Goal: Information Seeking & Learning: Learn about a topic

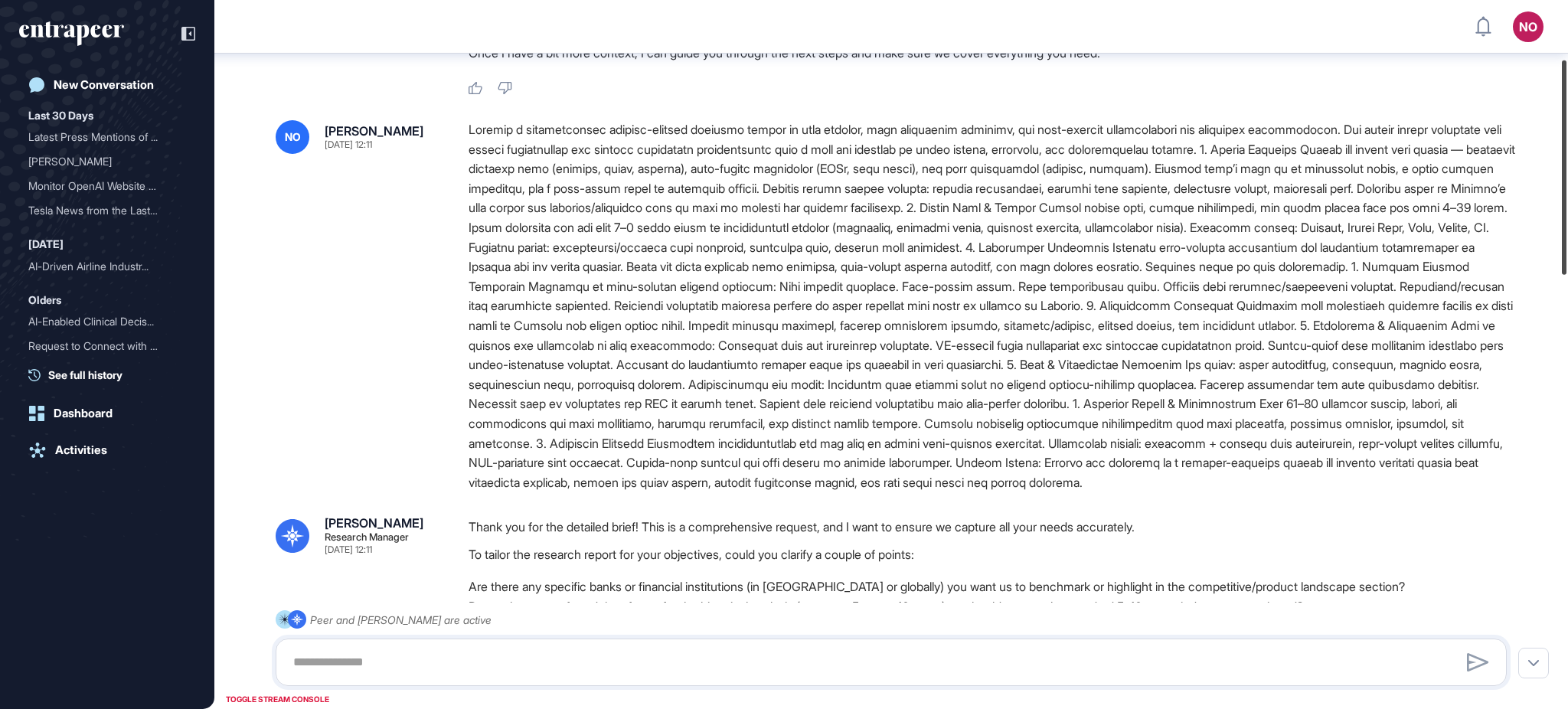
scroll to position [118, 0]
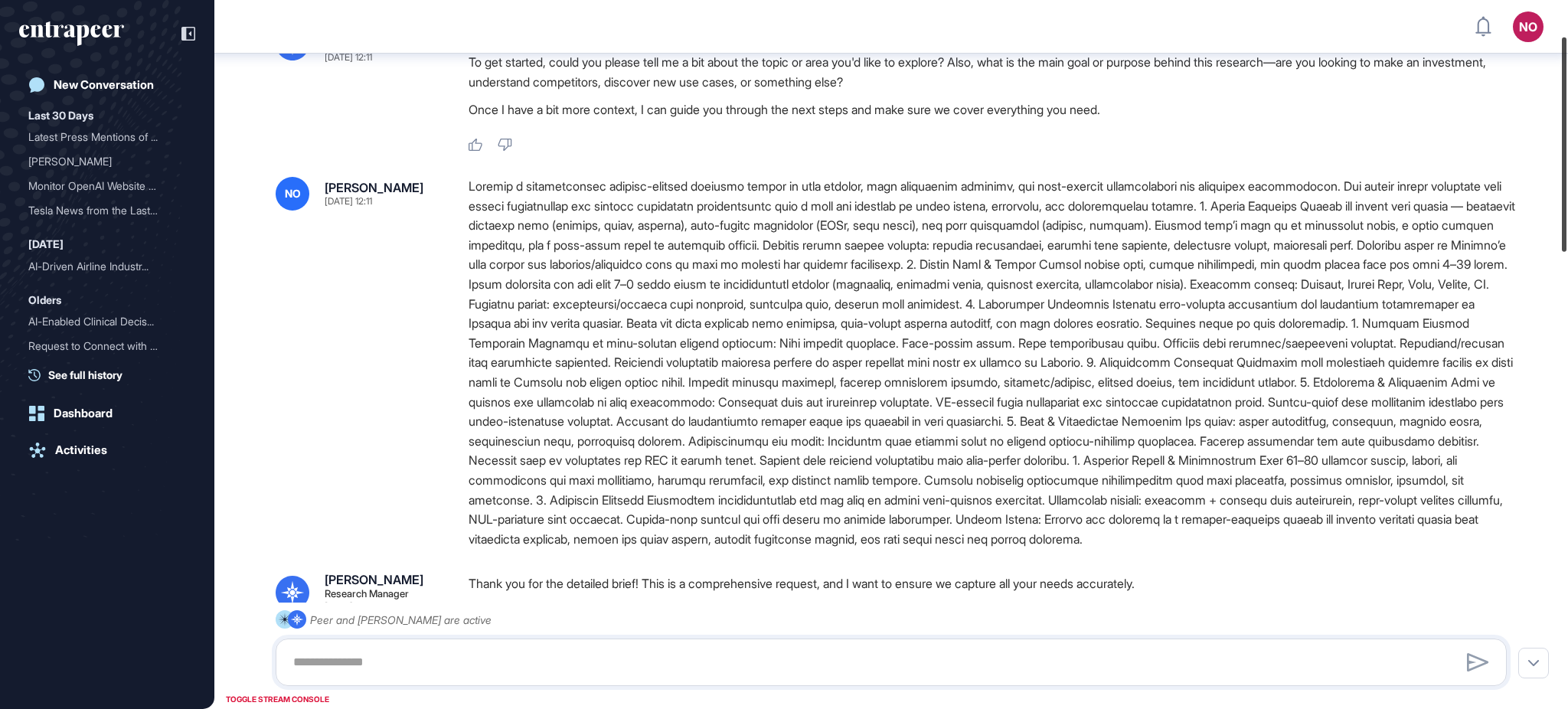
drag, startPoint x: 1567, startPoint y: 338, endPoint x: 1557, endPoint y: 185, distance: 153.3
click at [1562, 185] on div at bounding box center [1564, 144] width 5 height 214
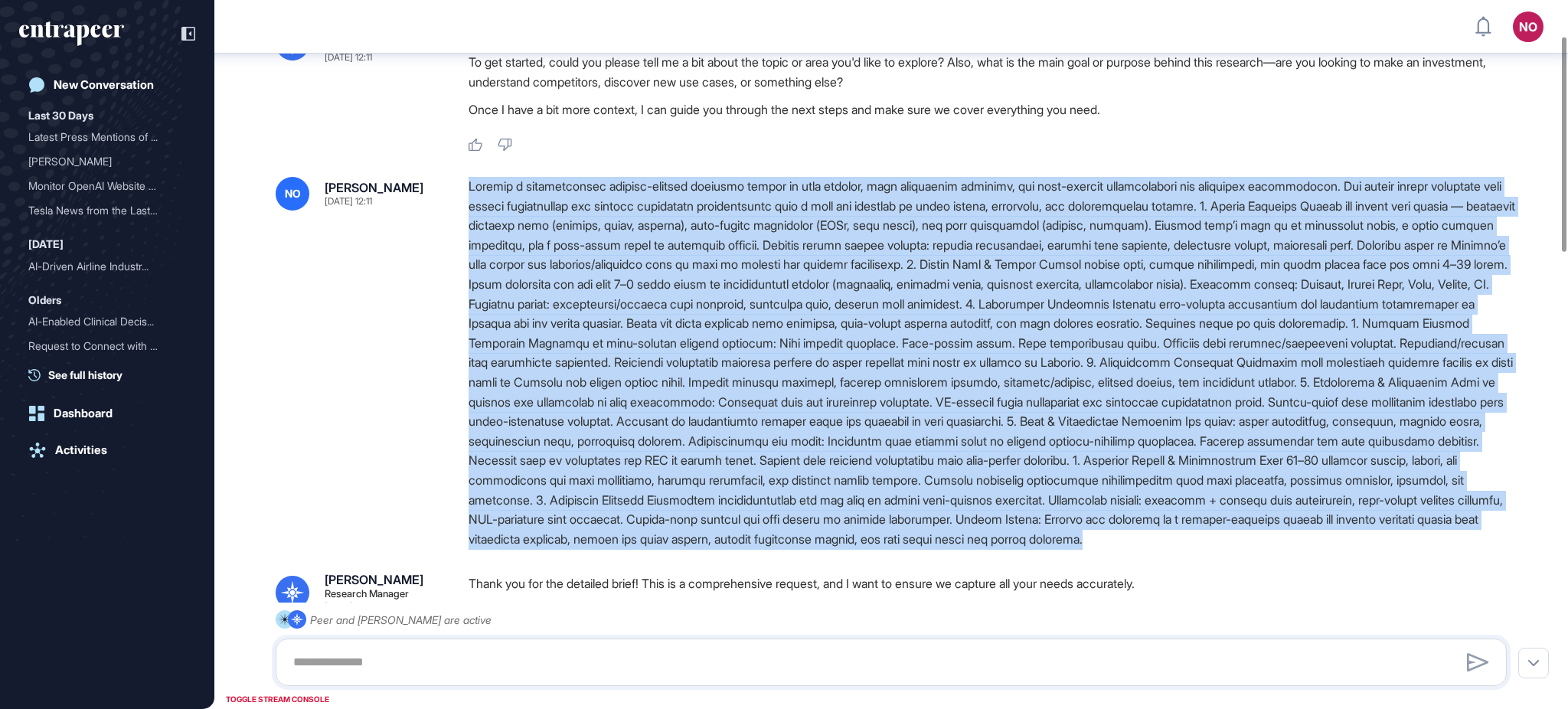
drag, startPoint x: 1010, startPoint y: 558, endPoint x: 465, endPoint y: 193, distance: 655.9
click at [465, 193] on div "NO [PERSON_NAME] [DATE] 12:11" at bounding box center [891, 362] width 1231 height 372
copy div "Loremip d sitametconsec adipisc-elitsed doeiusmo tempor in utla etdolor, magn a…"
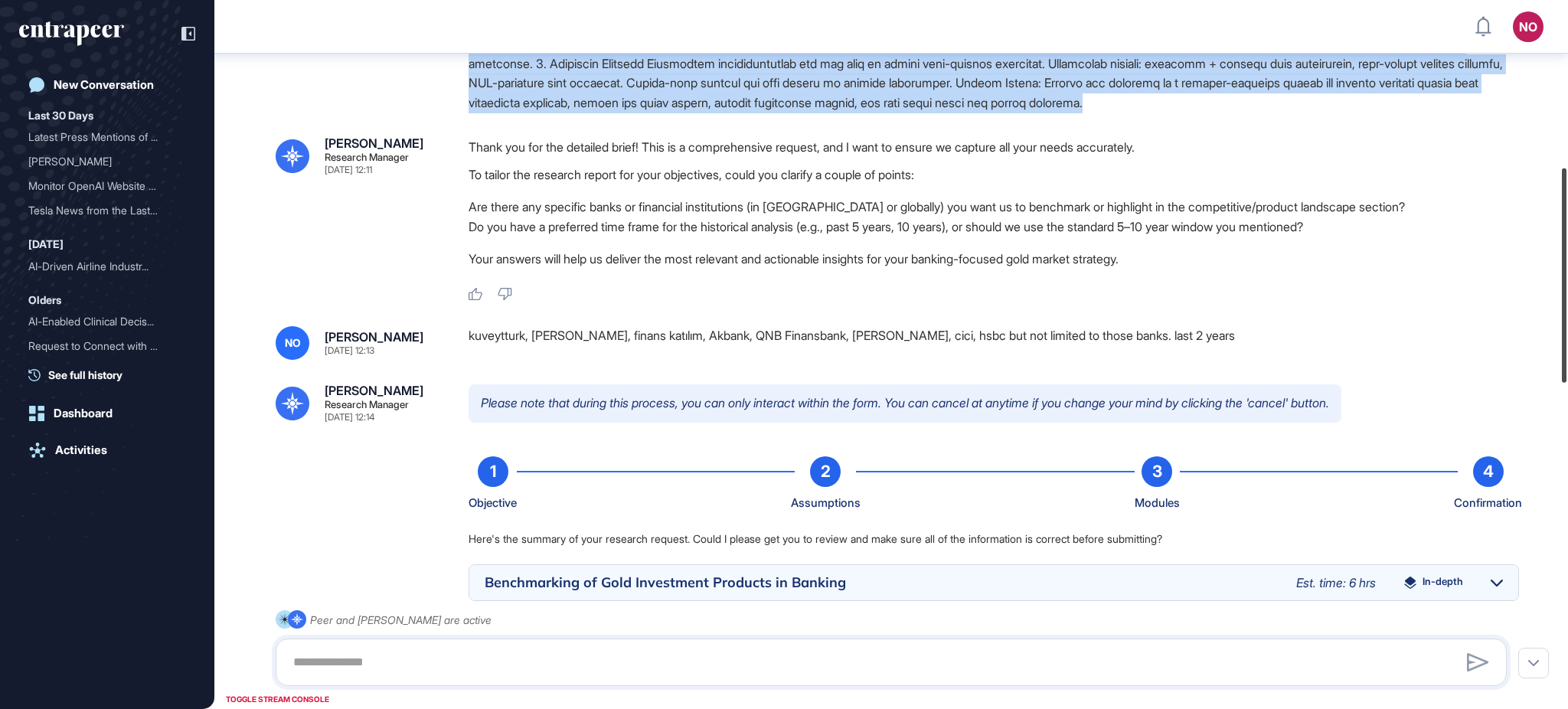
scroll to position [552, 0]
drag, startPoint x: 1567, startPoint y: 164, endPoint x: 1567, endPoint y: 294, distance: 130.0
click at [1567, 294] on div at bounding box center [1564, 276] width 5 height 214
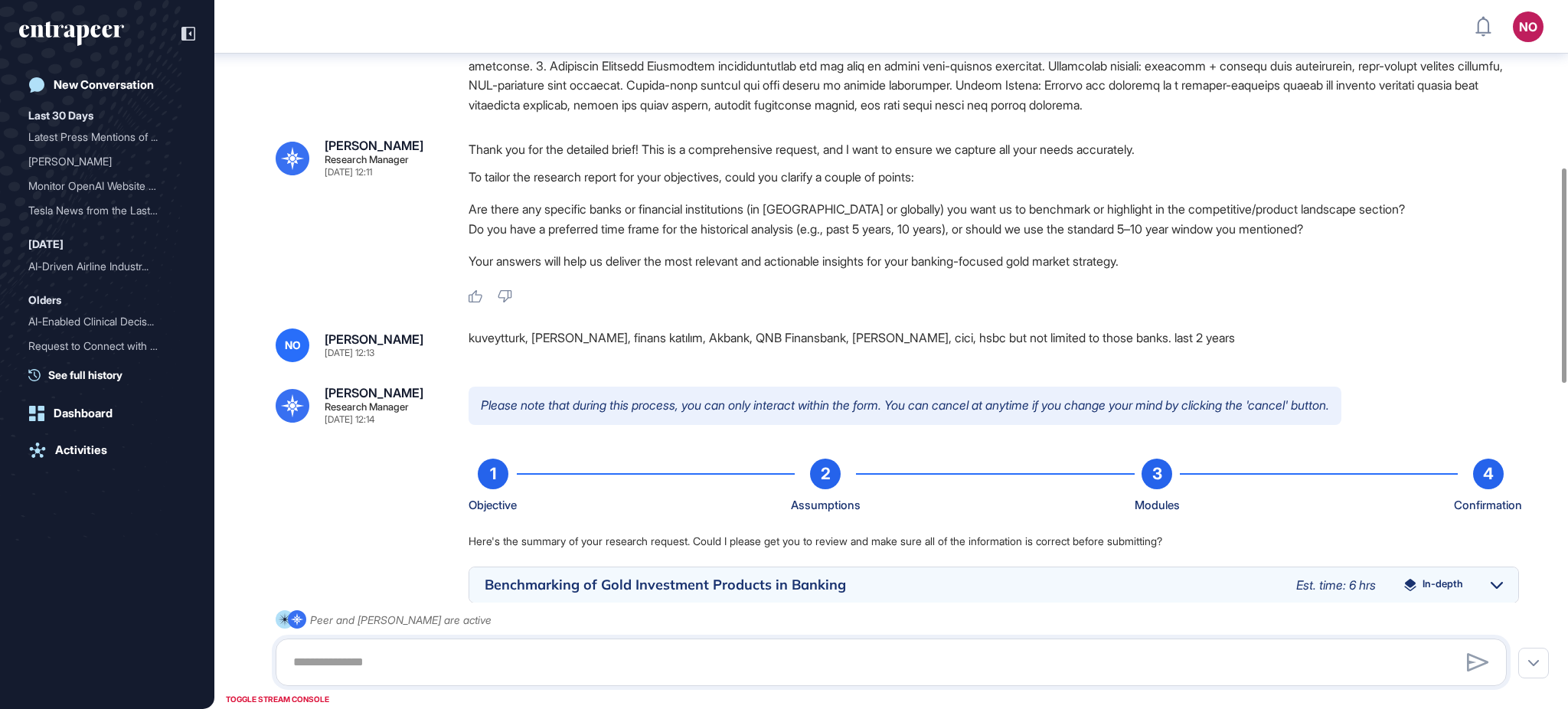
click at [488, 362] on div "kuveytturk, [PERSON_NAME], finans katılım, Akbank, QNB Finansbank, [PERSON_NAME…" at bounding box center [993, 345] width 1050 height 34
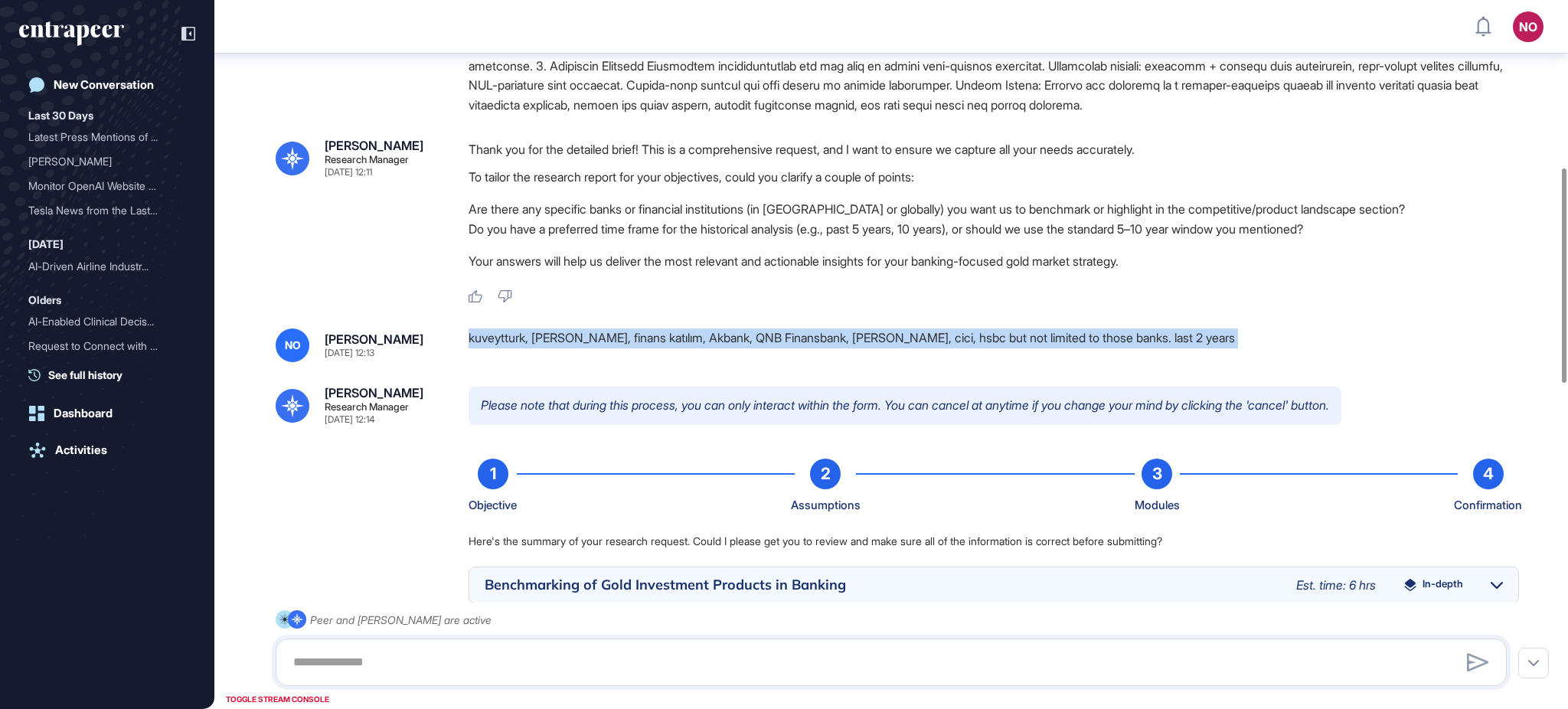
click at [488, 362] on div "kuveytturk, [PERSON_NAME], finans katılım, Akbank, QNB Finansbank, [PERSON_NAME…" at bounding box center [993, 345] width 1050 height 34
copy div "kuveytturk, [PERSON_NAME], finans katılım, Akbank, QNB Finansbank, [PERSON_NAME…"
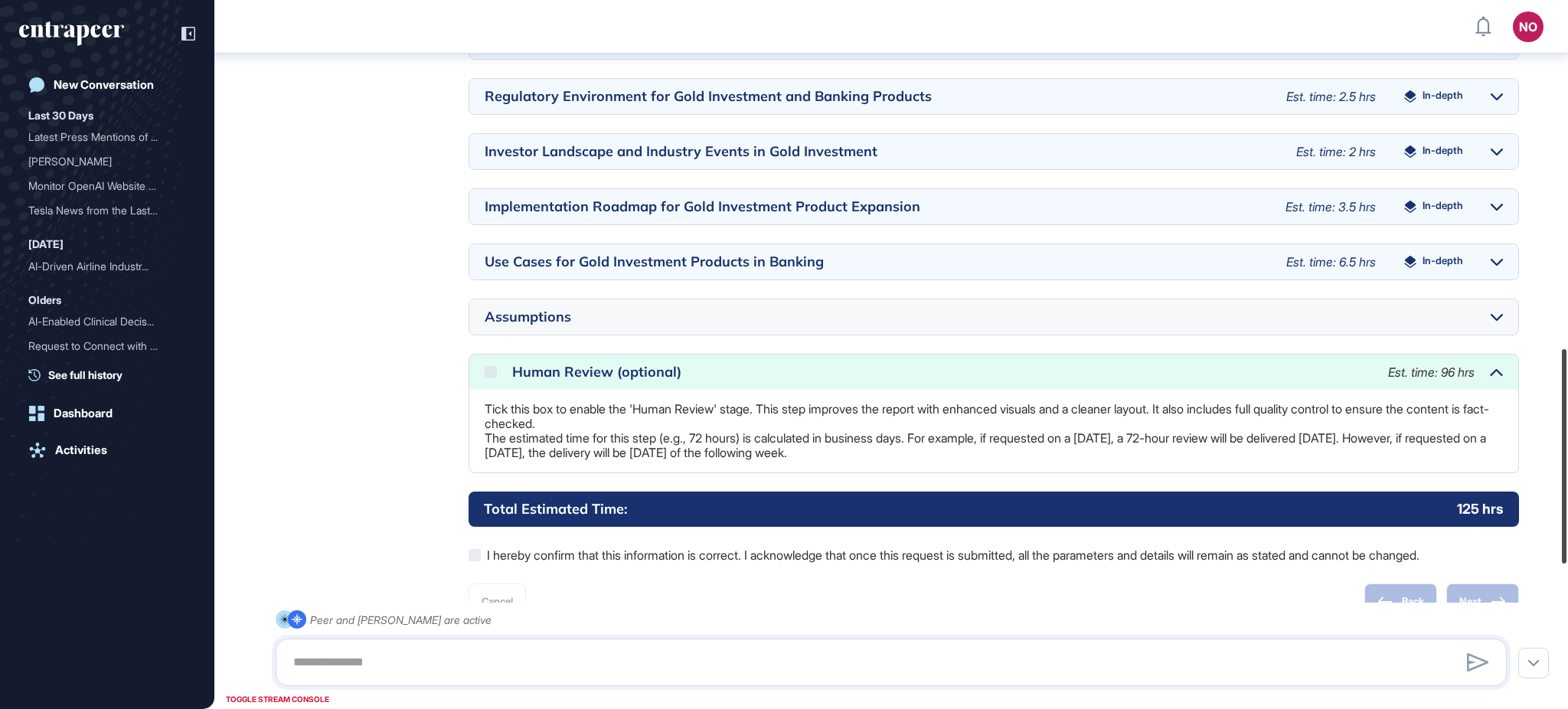
scroll to position [1226, 0]
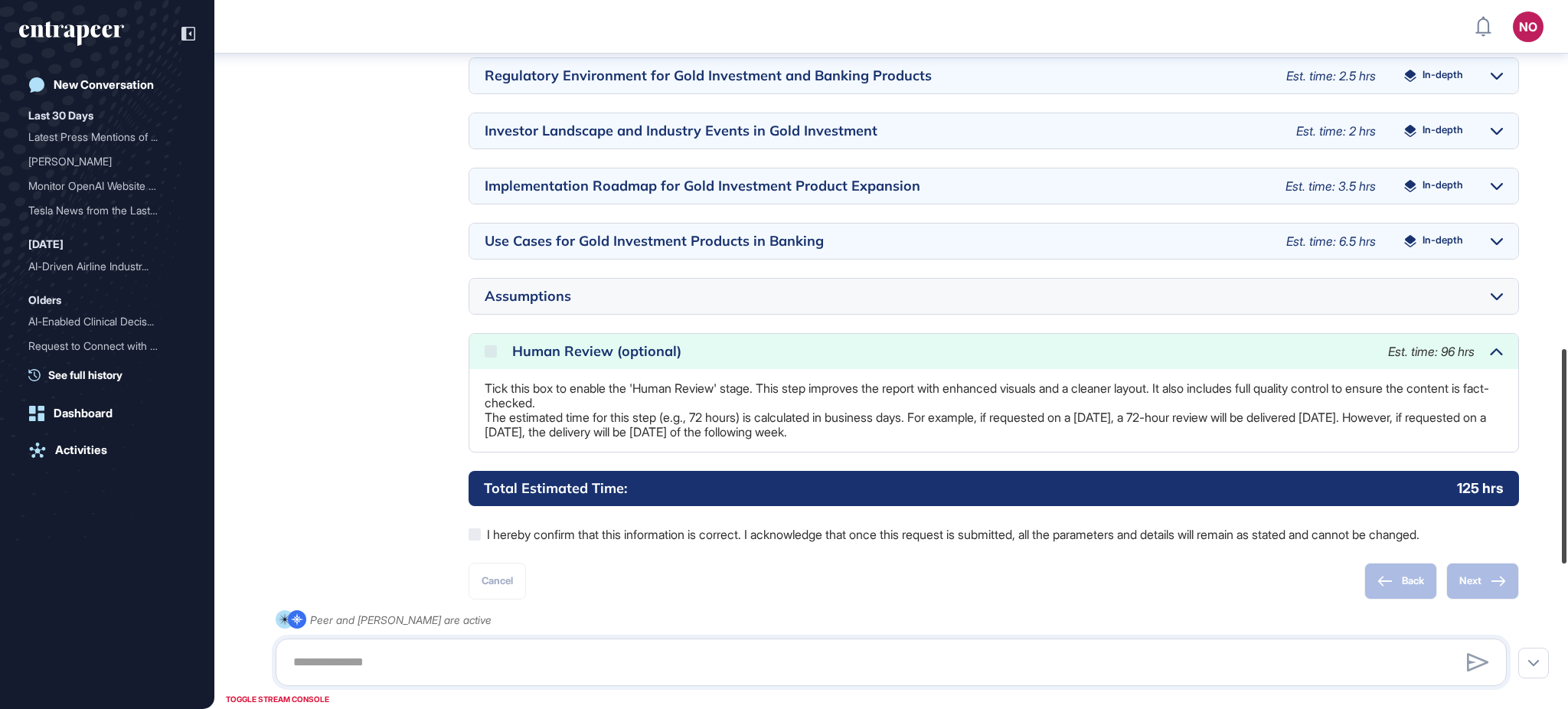
drag, startPoint x: 1567, startPoint y: 448, endPoint x: 1567, endPoint y: 514, distance: 66.0
click at [1567, 514] on div at bounding box center [1564, 455] width 5 height 214
click at [1496, 301] on icon at bounding box center [1497, 297] width 12 height 8
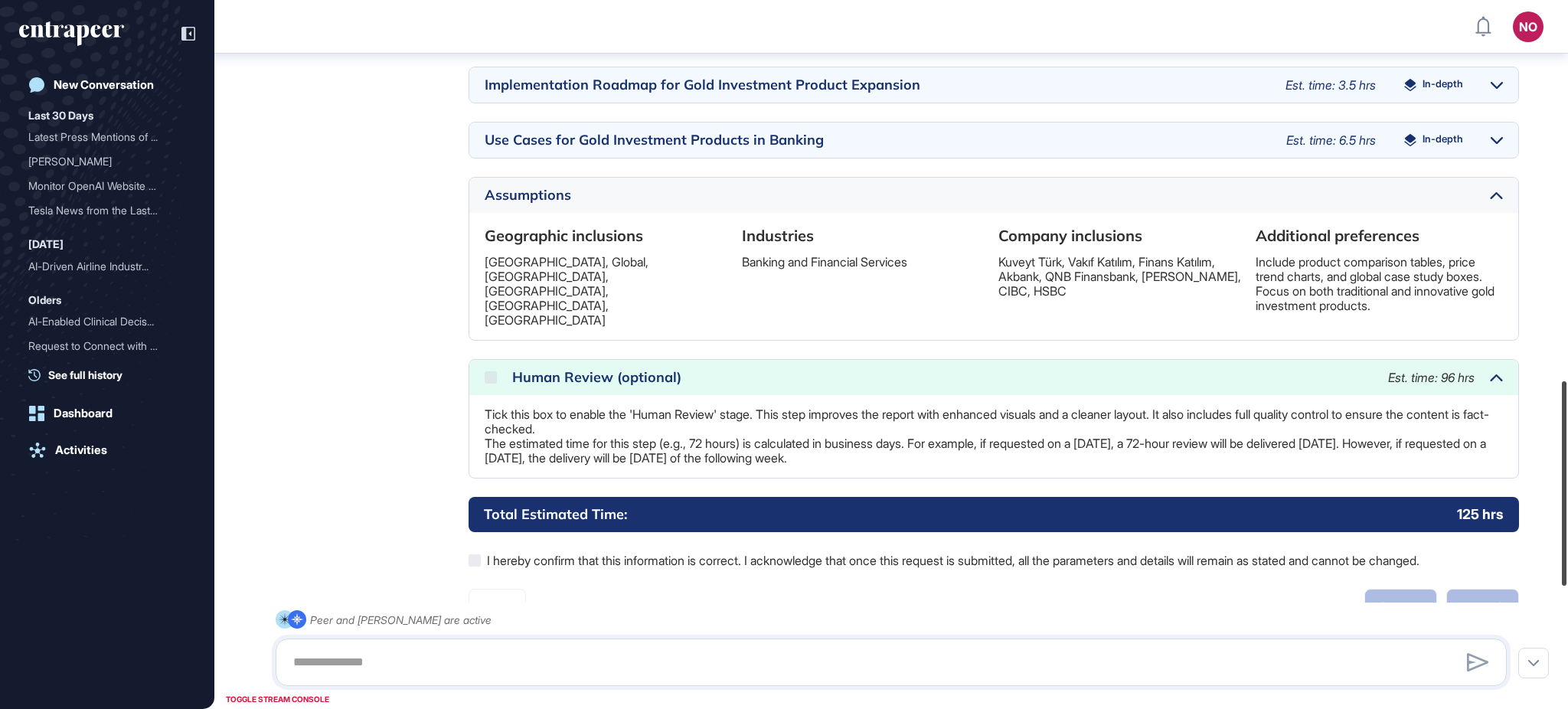
scroll to position [1281, 0]
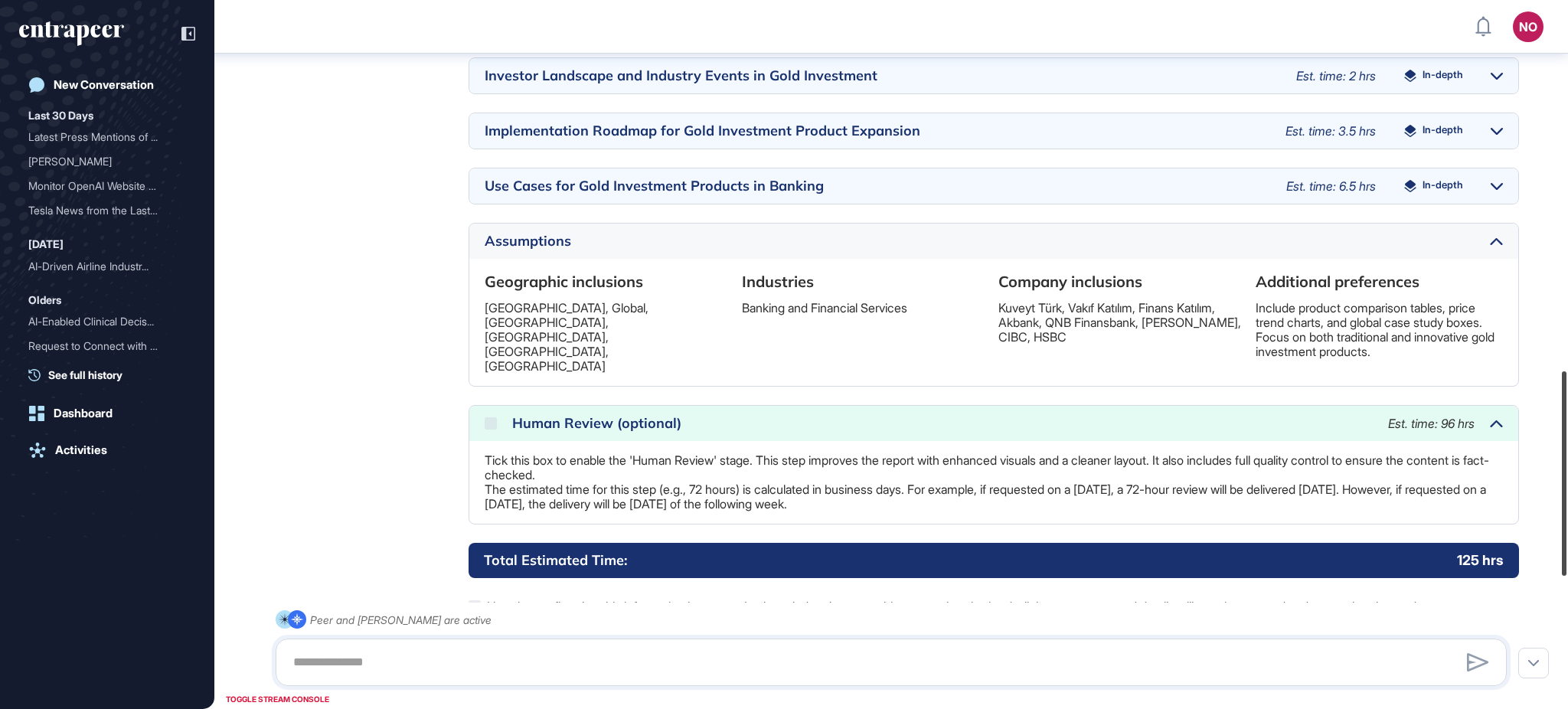
drag, startPoint x: 1567, startPoint y: 467, endPoint x: 1567, endPoint y: 483, distance: 16.0
click at [1567, 483] on div at bounding box center [1564, 473] width 5 height 204
